Goal: Task Accomplishment & Management: Complete application form

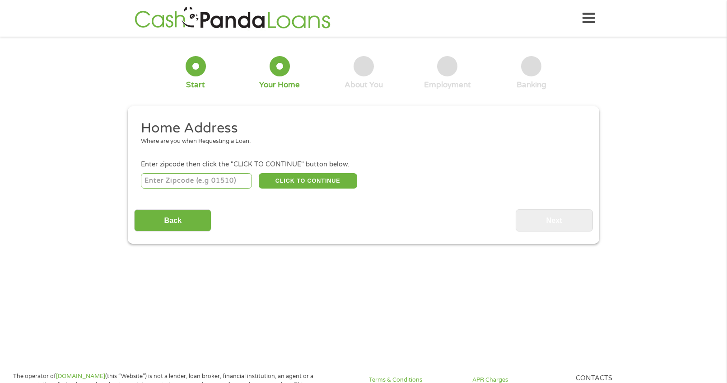
click at [199, 175] on input "number" at bounding box center [197, 180] width 112 height 15
type input "01108"
click at [311, 177] on button "CLICK TO CONTINUE" at bounding box center [308, 180] width 98 height 15
type input "01108"
type input "[GEOGRAPHIC_DATA]"
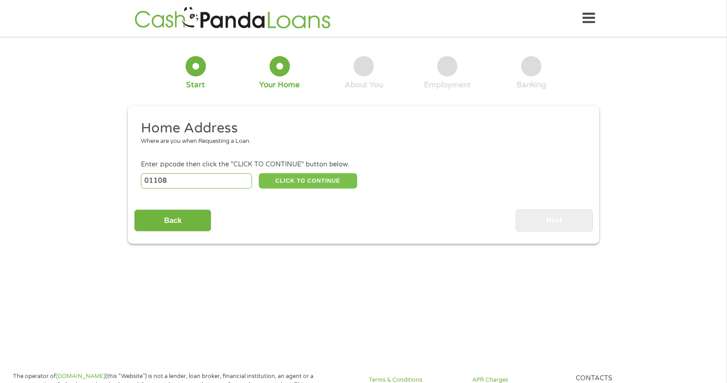
select select "[US_STATE]"
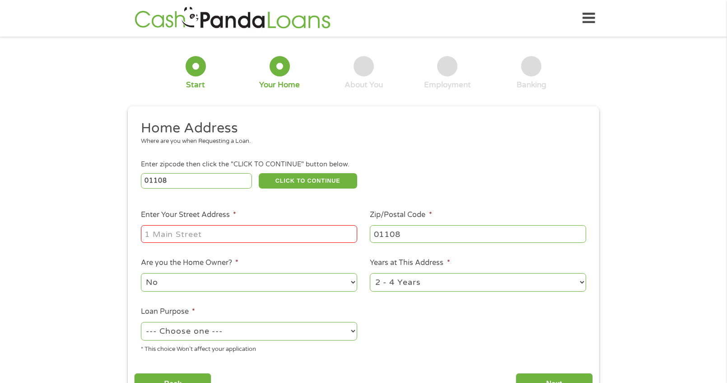
click at [204, 225] on input "Enter Your Street Address *" at bounding box center [249, 233] width 216 height 17
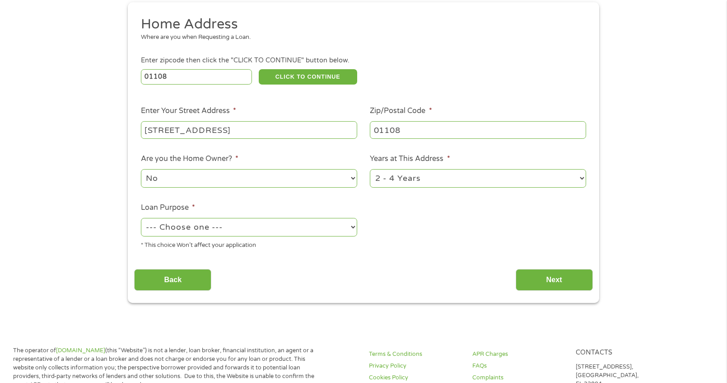
scroll to position [121, 0]
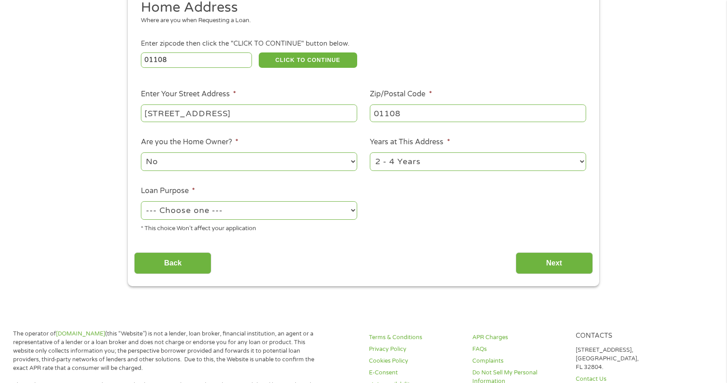
type input "[STREET_ADDRESS]"
click at [388, 155] on select "1 Year or less 1 - 2 Years 2 - 4 Years Over 4 Years" at bounding box center [478, 161] width 216 height 19
select select "60months"
click at [370, 152] on select "1 Year or less 1 - 2 Years 2 - 4 Years Over 4 Years" at bounding box center [478, 161] width 216 height 19
click at [272, 204] on select "--- Choose one --- Pay Bills Debt Consolidation Home Improvement Major Purchase…" at bounding box center [249, 210] width 216 height 19
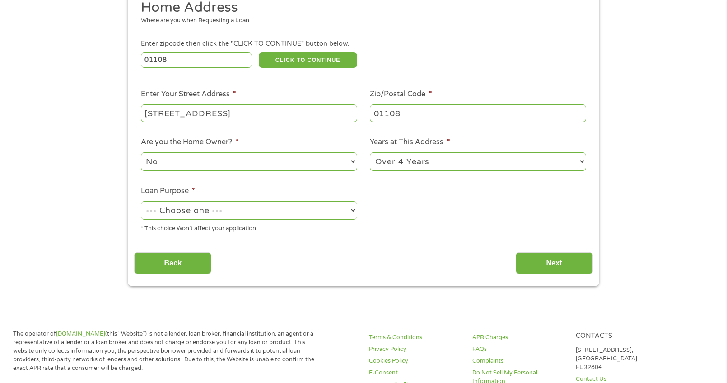
select select "paybills"
click at [141, 201] on select "--- Choose one --- Pay Bills Debt Consolidation Home Improvement Major Purchase…" at bounding box center [249, 210] width 216 height 19
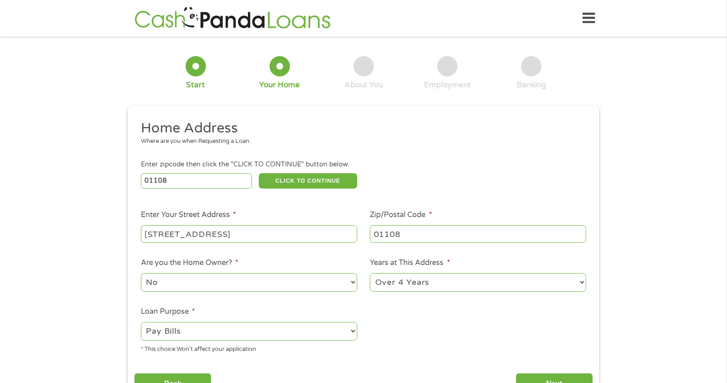
scroll to position [241, 0]
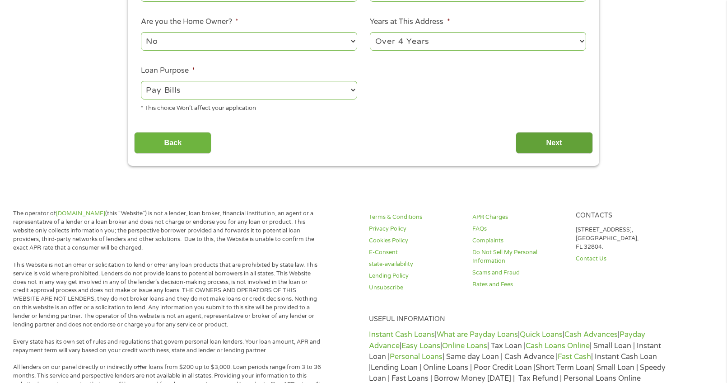
click at [549, 144] on input "Next" at bounding box center [554, 143] width 77 height 22
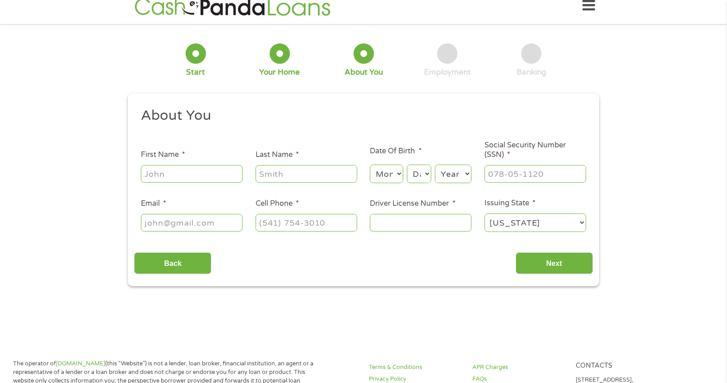
scroll to position [0, 0]
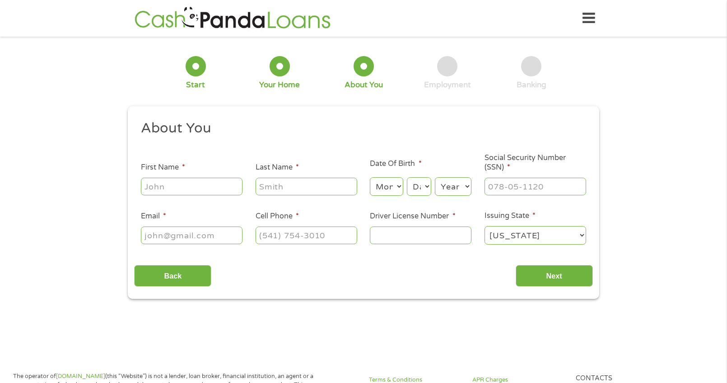
click at [194, 186] on input "First Name *" at bounding box center [192, 186] width 102 height 17
type input "[DEMOGRAPHIC_DATA]"
type input "[PERSON_NAME]"
select select "6"
select select "12"
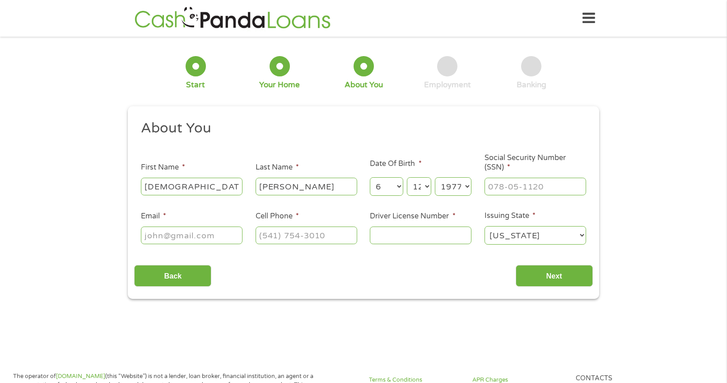
select select "1976"
type input "435-63-5387"
type input "[EMAIL_ADDRESS][DOMAIN_NAME]"
click at [295, 238] on input "(___) ___-____" at bounding box center [307, 234] width 102 height 17
type input "[PHONE_NUMBER]"
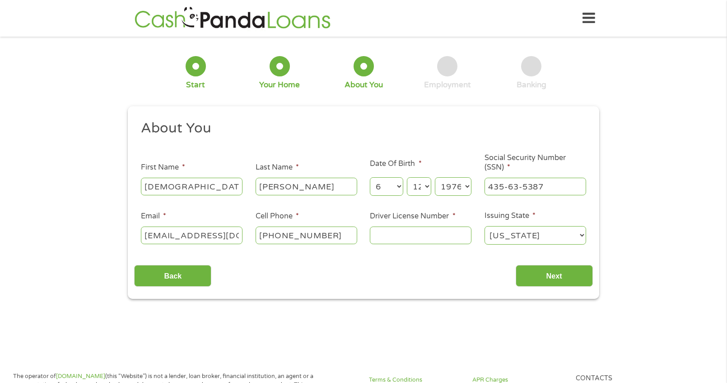
click at [409, 236] on input "Driver License Number *" at bounding box center [421, 234] width 102 height 17
type input "S88688832"
click at [553, 276] on input "Next" at bounding box center [554, 276] width 77 height 22
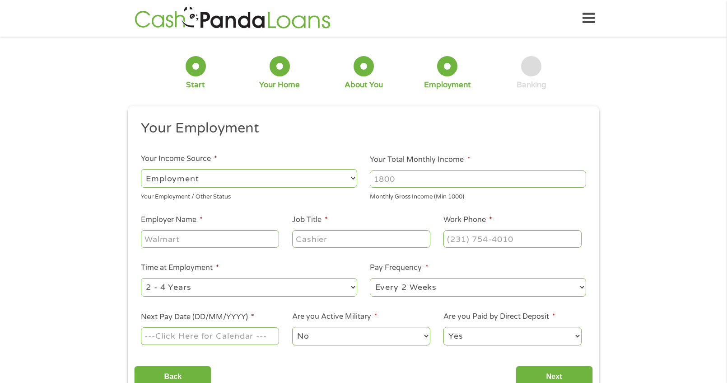
scroll to position [4, 4]
click at [405, 180] on input "Your Total Monthly Income *" at bounding box center [478, 178] width 216 height 17
type input "2"
type input "3900"
click at [195, 238] on input "Employer Name *" at bounding box center [210, 238] width 138 height 17
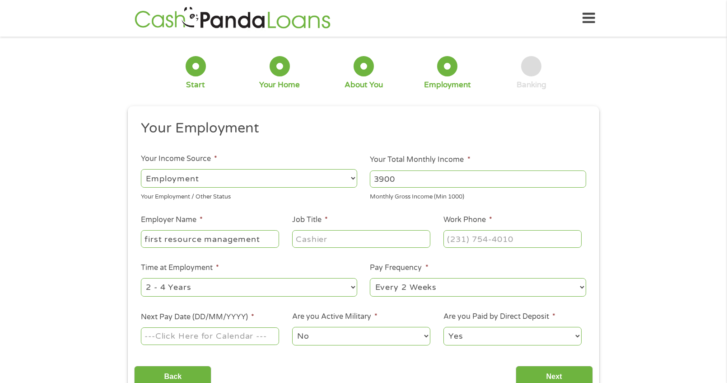
type input "first resource management"
type input "recertification specialist"
type input "[PHONE_NUMBER]"
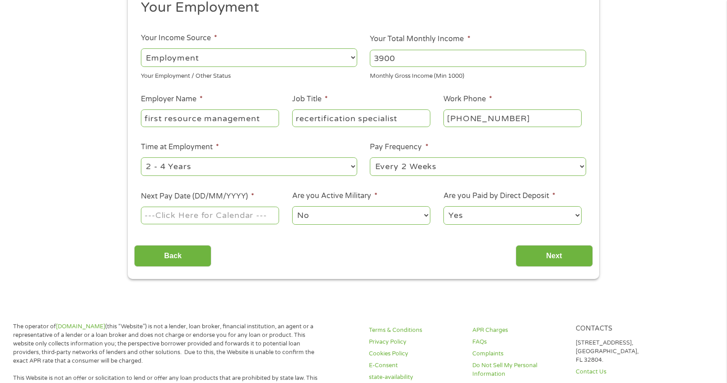
click at [272, 164] on select "--- Choose one --- 1 Year or less 1 - 2 Years 2 - 4 Years Over 4 Years" at bounding box center [249, 166] width 216 height 19
select select "60months"
click at [141, 157] on select "--- Choose one --- 1 Year or less 1 - 2 Years 2 - 4 Years Over 4 Years" at bounding box center [249, 166] width 216 height 19
click at [441, 164] on select "--- Choose one --- Every 2 Weeks Every Week Monthly Semi-Monthly" at bounding box center [478, 166] width 216 height 19
click at [370, 157] on select "--- Choose one --- Every 2 Weeks Every Week Monthly Semi-Monthly" at bounding box center [478, 166] width 216 height 19
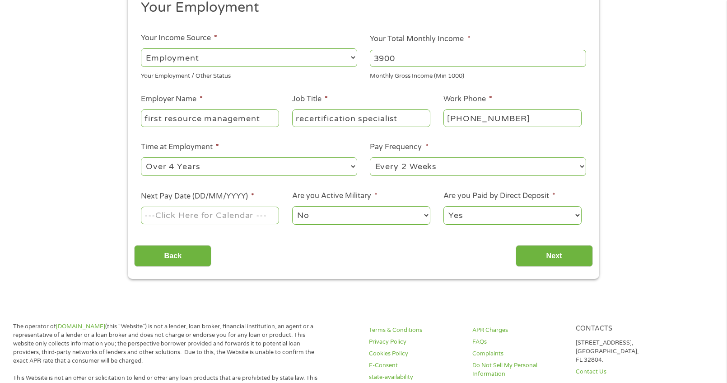
click at [203, 216] on input "Next Pay Date (DD/MM/YYYY) *" at bounding box center [210, 214] width 138 height 17
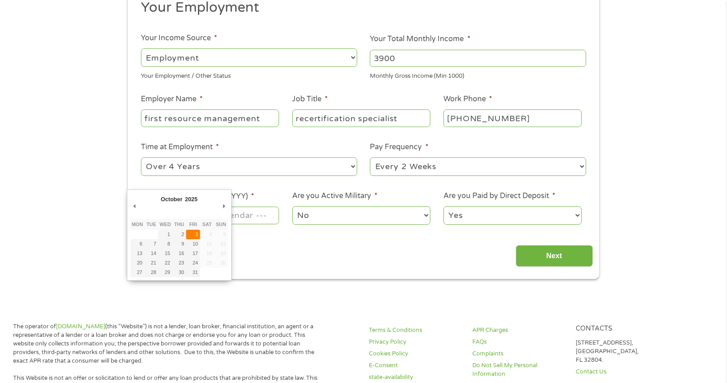
type input "[DATE]"
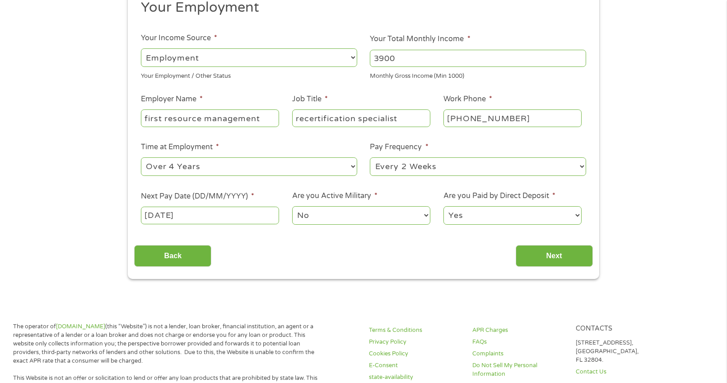
click at [360, 217] on select "No Yes" at bounding box center [361, 215] width 138 height 19
click at [292, 206] on select "No Yes" at bounding box center [361, 215] width 138 height 19
click at [518, 216] on select "Yes No" at bounding box center [513, 215] width 138 height 19
click at [555, 256] on input "Next" at bounding box center [554, 256] width 77 height 22
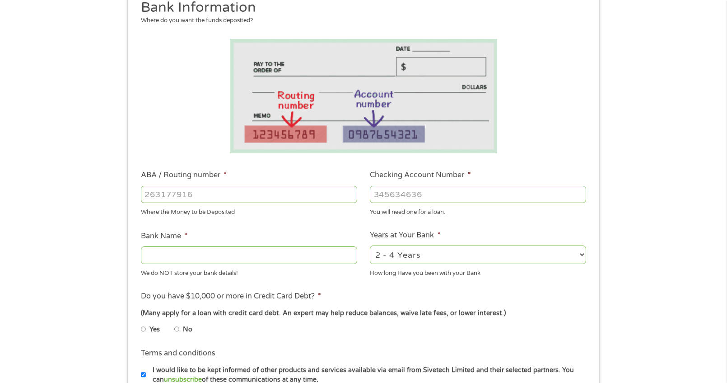
scroll to position [241, 0]
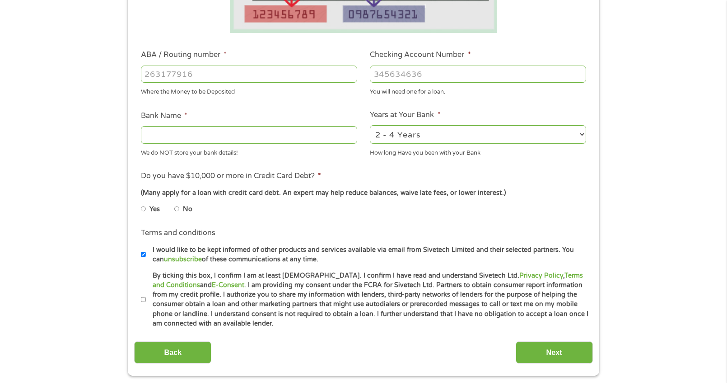
click at [176, 209] on input "No" at bounding box center [176, 209] width 5 height 14
radio input "true"
click at [201, 72] on input "ABA / Routing number *" at bounding box center [249, 74] width 216 height 17
type input "103100195"
type input "CENTRAL NATIONAL BANK TRUST"
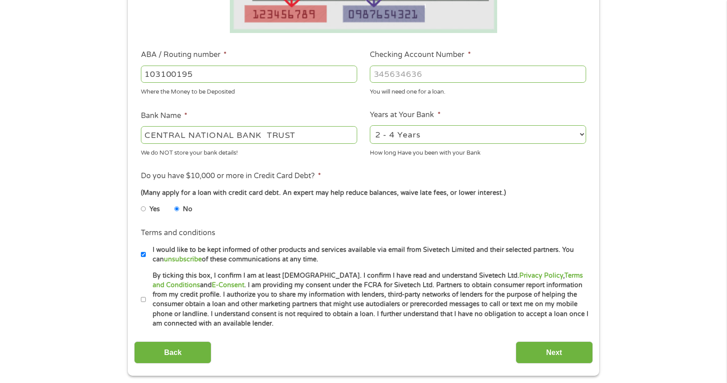
type input "103100195"
click at [401, 72] on input "Checking Account Number *" at bounding box center [478, 74] width 216 height 17
type input "68917863342"
click at [413, 131] on select "2 - 4 Years 6 - 12 Months 1 - 2 Years Over 4 Years" at bounding box center [478, 134] width 216 height 19
select select "60months"
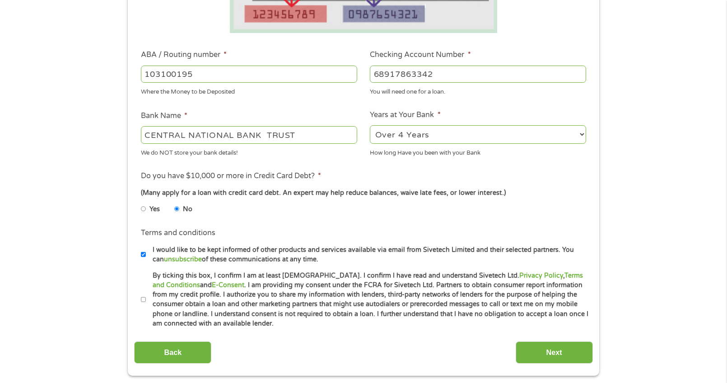
click at [370, 125] on select "2 - 4 Years 6 - 12 Months 1 - 2 Years Over 4 Years" at bounding box center [478, 134] width 216 height 19
click at [143, 298] on input "By ticking this box, I confirm I am at least [DEMOGRAPHIC_DATA]. I confirm I ha…" at bounding box center [143, 299] width 5 height 14
checkbox input "true"
click at [546, 348] on input "Next" at bounding box center [554, 352] width 77 height 22
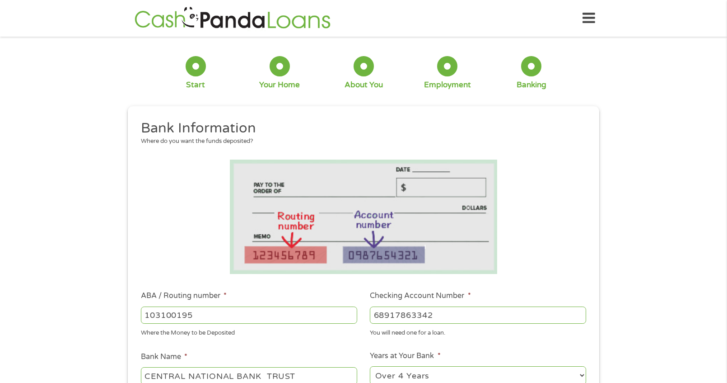
scroll to position [4, 4]
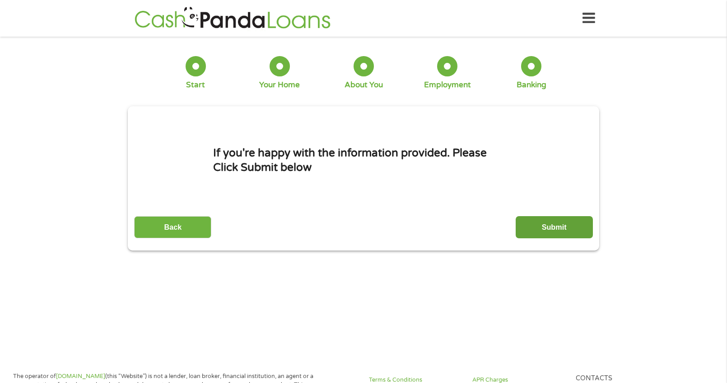
click at [550, 224] on input "Submit" at bounding box center [554, 227] width 77 height 22
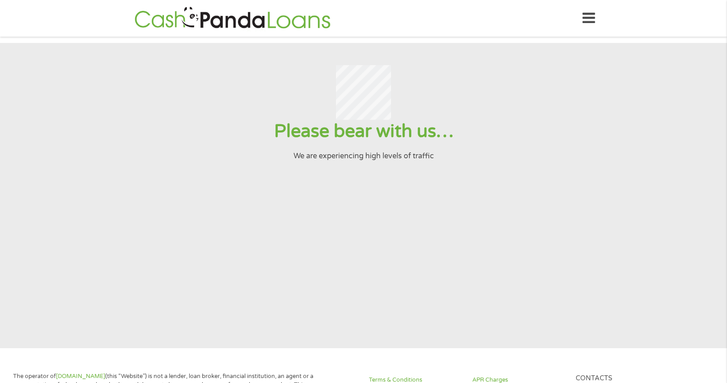
scroll to position [0, 0]
click at [590, 15] on icon at bounding box center [589, 18] width 13 height 22
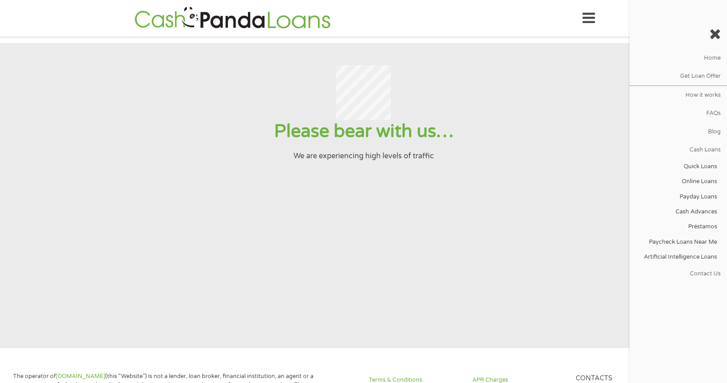
click at [379, 21] on div "Home Get Loan Offer How it works FAQs Blog Cash Loans Quick Loans Online Loans …" at bounding box center [364, 18] width 464 height 28
click at [715, 33] on icon at bounding box center [715, 34] width 11 height 14
